Goal: Check status: Check status

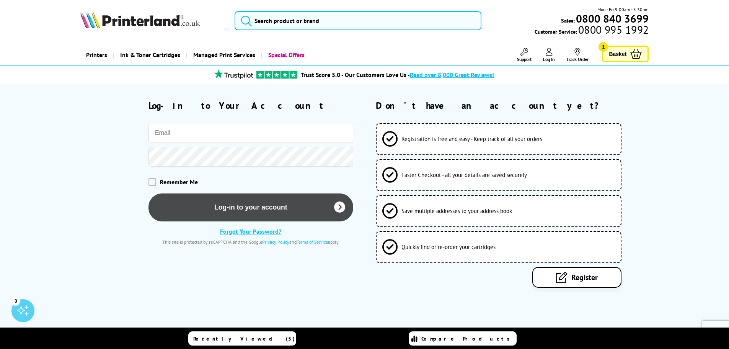
type input "[EMAIL_ADDRESS][DOMAIN_NAME]"
click at [318, 214] on button "Log-in to your account" at bounding box center [251, 207] width 205 height 28
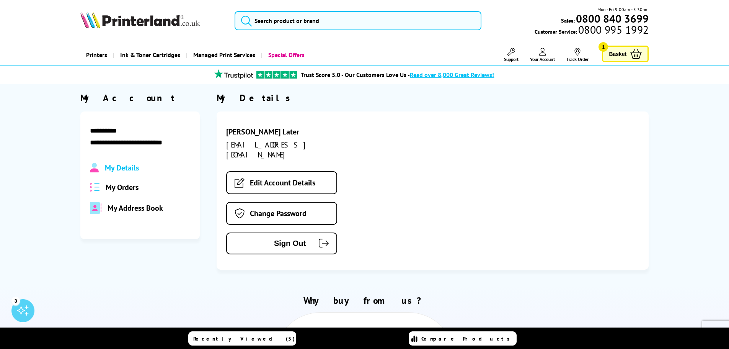
click at [119, 180] on div "My Details My Orders My Address Book" at bounding box center [140, 188] width 100 height 51
click at [124, 189] on span "My Orders" at bounding box center [122, 187] width 33 height 10
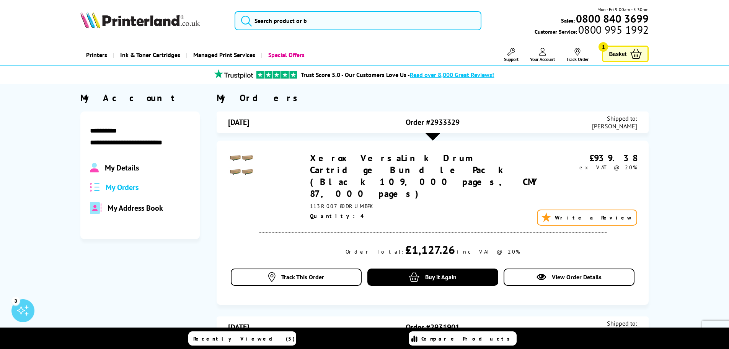
click at [413, 166] on link "Xerox VersaLink Drum Cartridge Bundle Pack (Black 109,000 pages, CMY 87,000 pag…" at bounding box center [424, 175] width 229 height 47
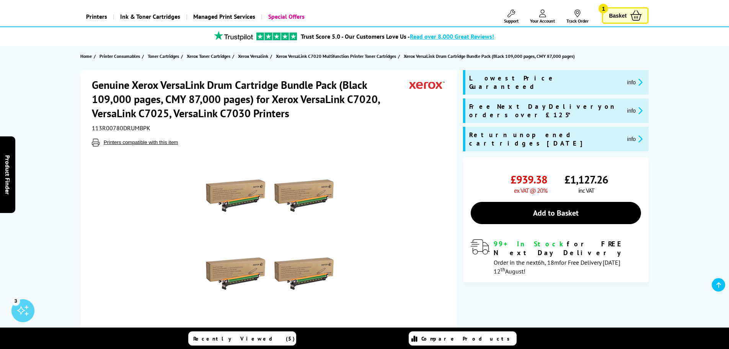
scroll to position [77, 0]
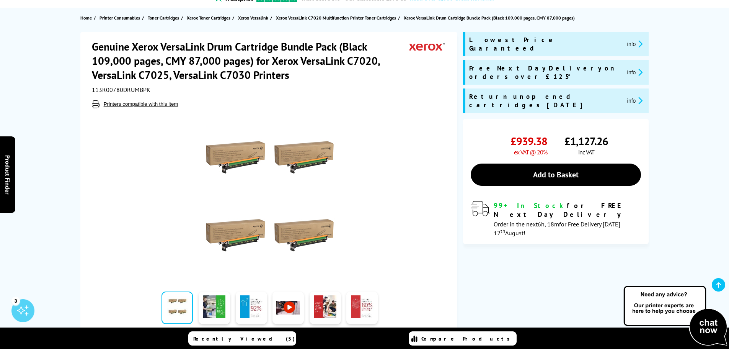
click at [303, 230] on img at bounding box center [270, 198] width 150 height 150
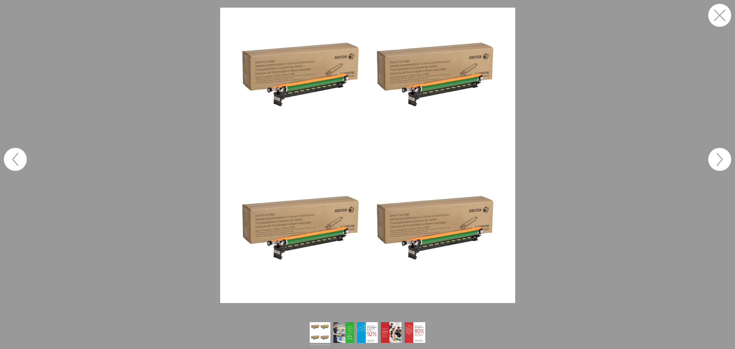
click at [563, 212] on figure at bounding box center [367, 155] width 735 height 295
